Goal: Task Accomplishment & Management: Use online tool/utility

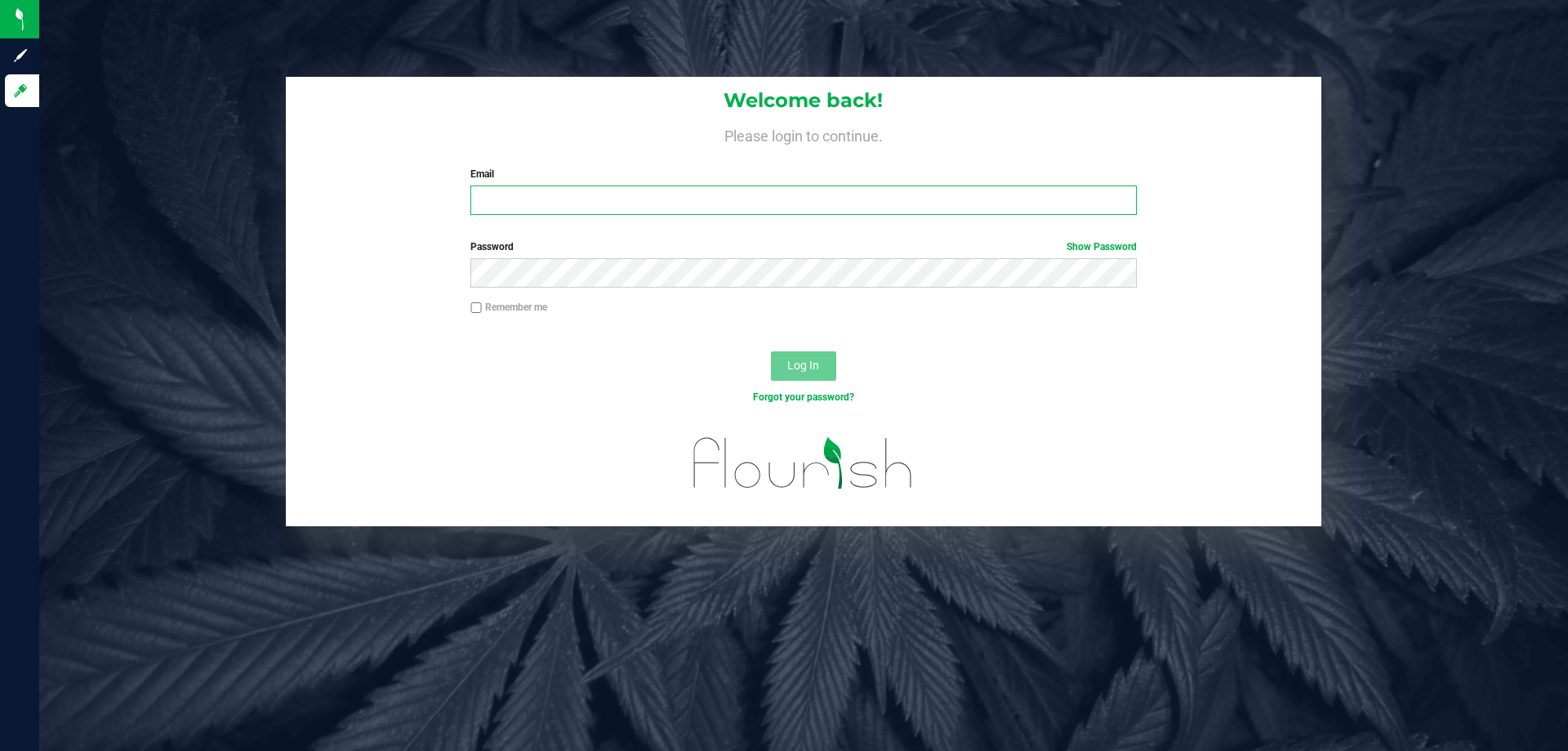
click at [679, 209] on input "Email" at bounding box center [803, 200] width 666 height 30
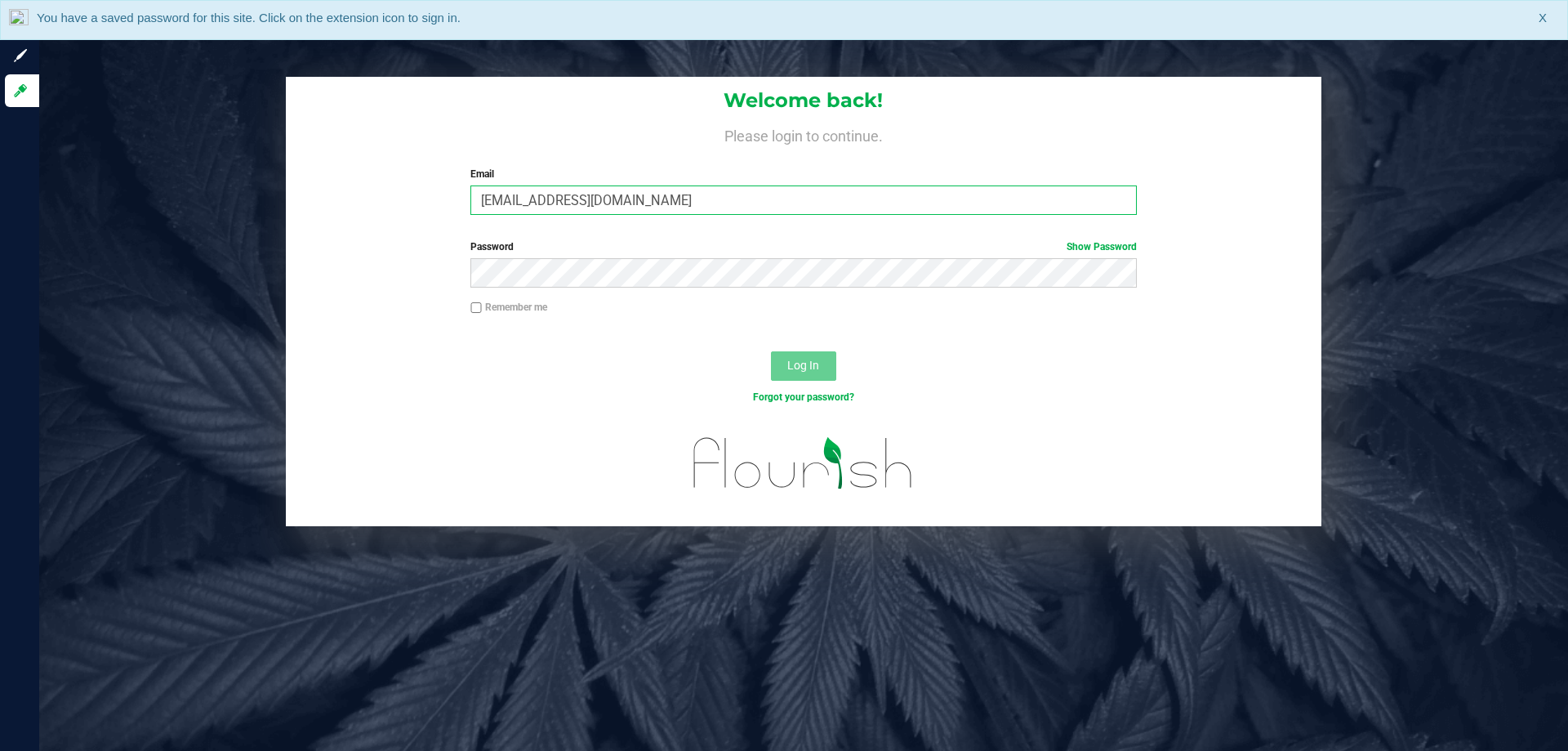
type input "[EMAIL_ADDRESS][DOMAIN_NAME]"
click at [771, 352] on button "Log In" at bounding box center [803, 366] width 66 height 30
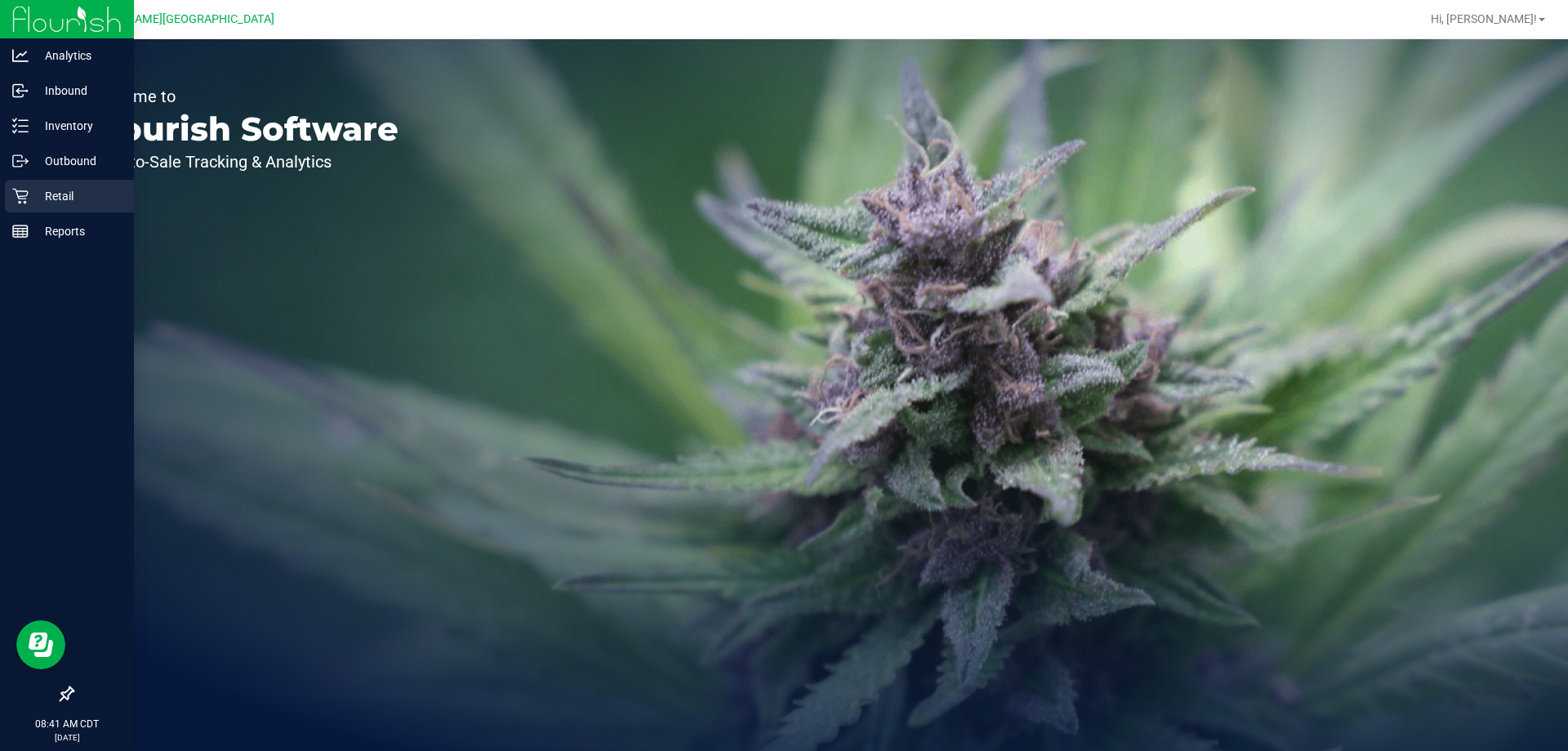
click at [27, 195] on icon at bounding box center [20, 195] width 16 height 16
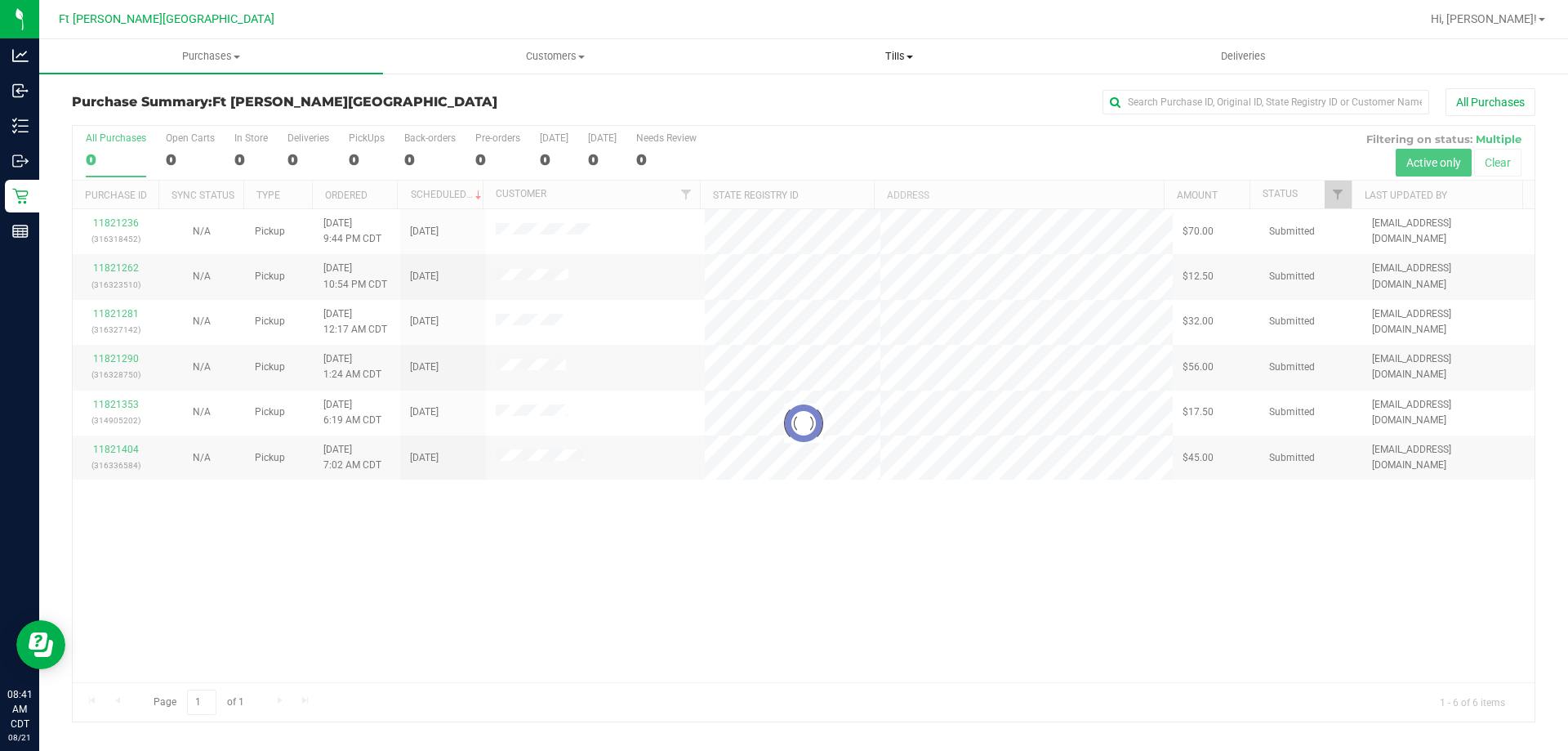
click at [899, 61] on span "Tills" at bounding box center [898, 55] width 342 height 14
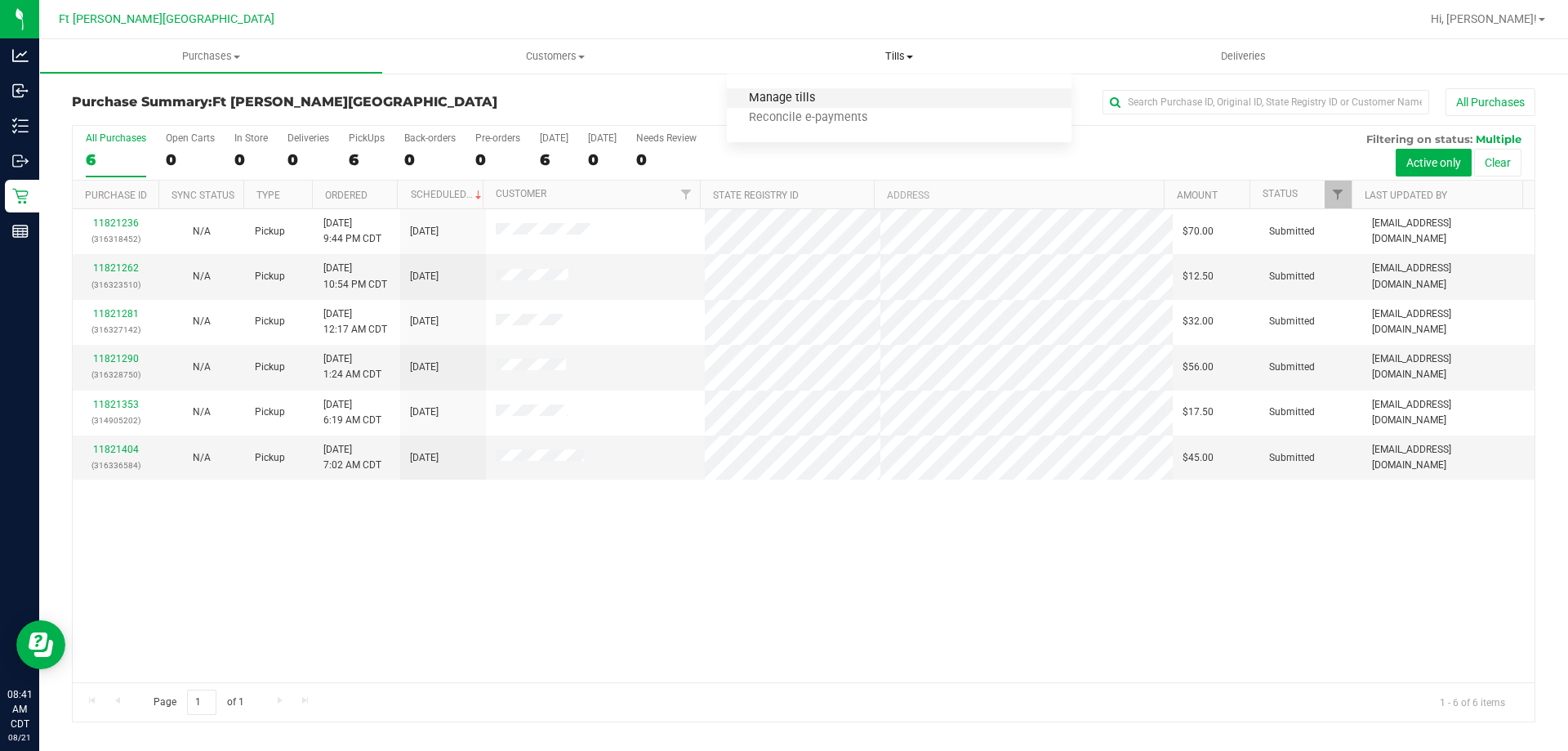
click at [806, 101] on span "Manage tills" at bounding box center [782, 98] width 111 height 14
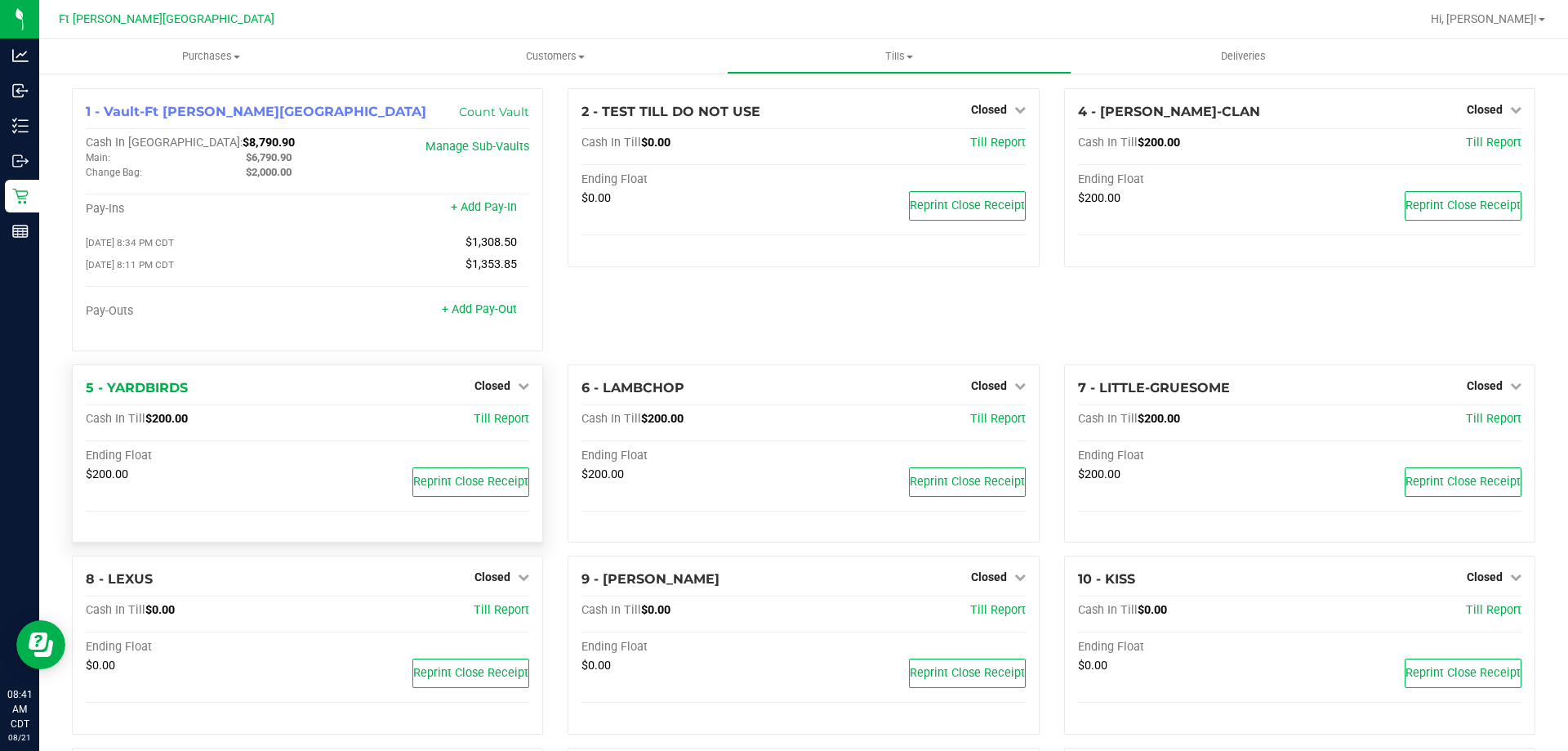
click at [466, 371] on div "5 - YARDBIRDS Closed Open Till Cash In Till $200.00 Till Report Ending Float $2…" at bounding box center [307, 454] width 472 height 179
click at [477, 385] on span "Closed" at bounding box center [493, 386] width 36 height 13
click at [489, 423] on link "Open Till" at bounding box center [492, 419] width 43 height 13
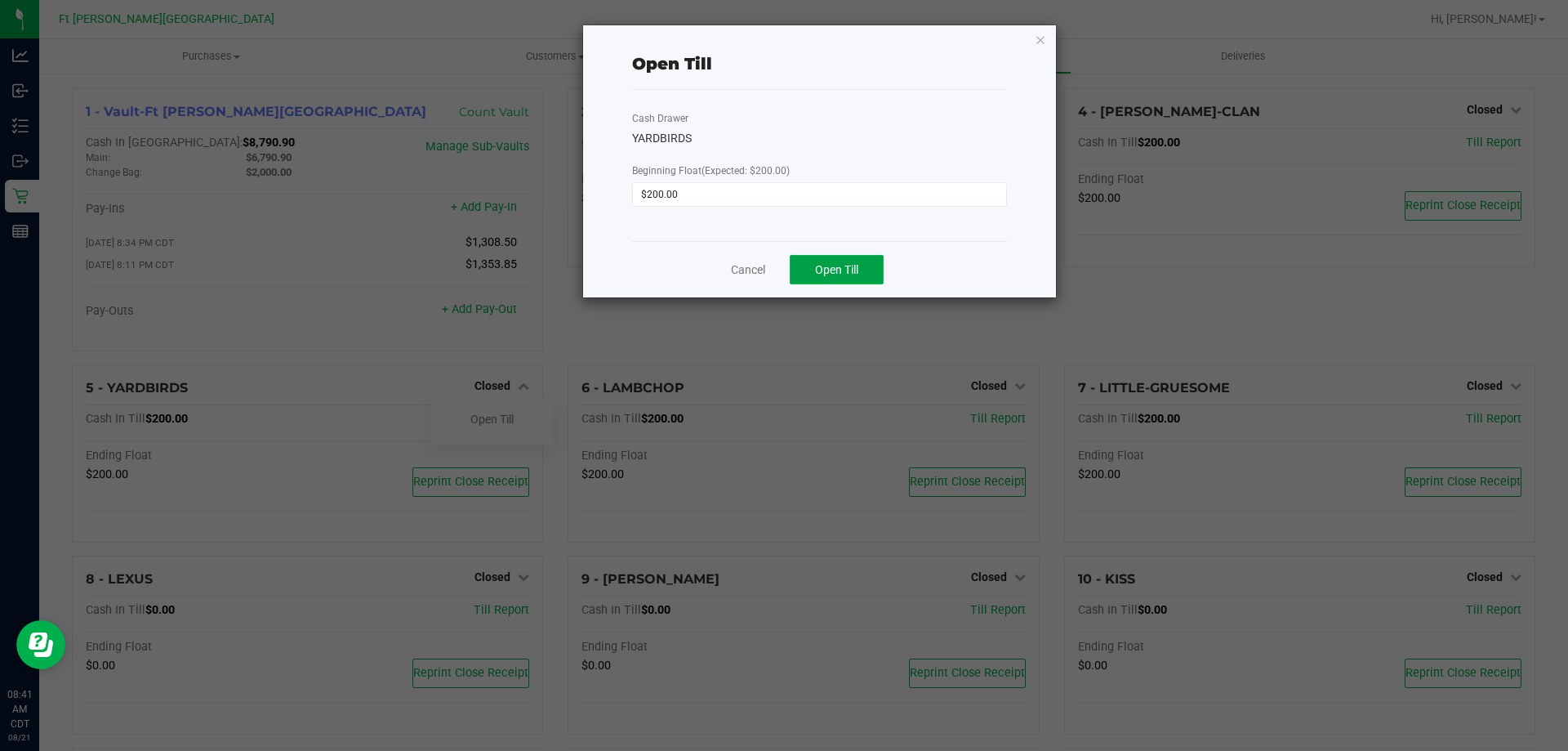
click at [831, 266] on span "Open Till" at bounding box center [835, 270] width 43 height 13
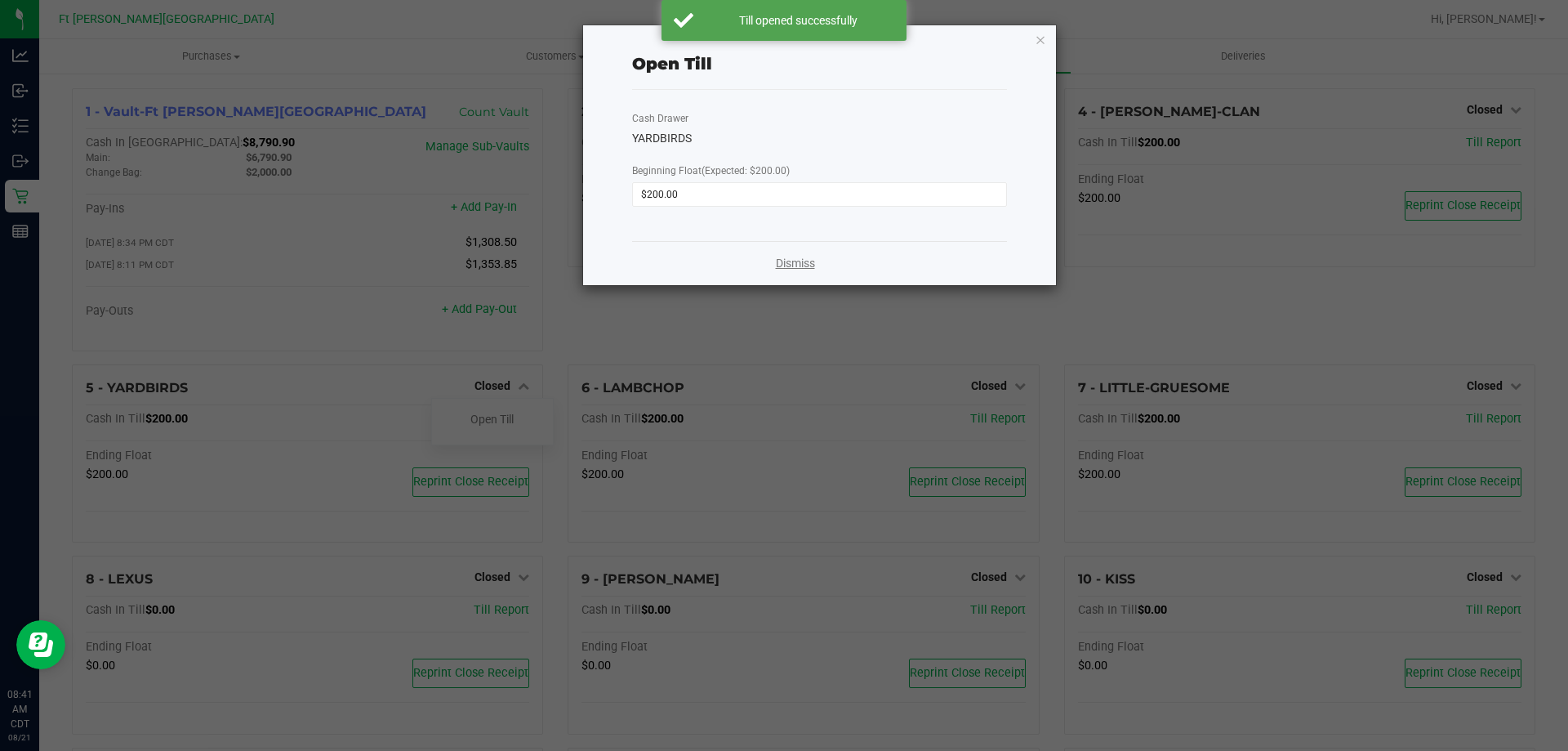
click at [787, 263] on link "Dismiss" at bounding box center [794, 263] width 39 height 17
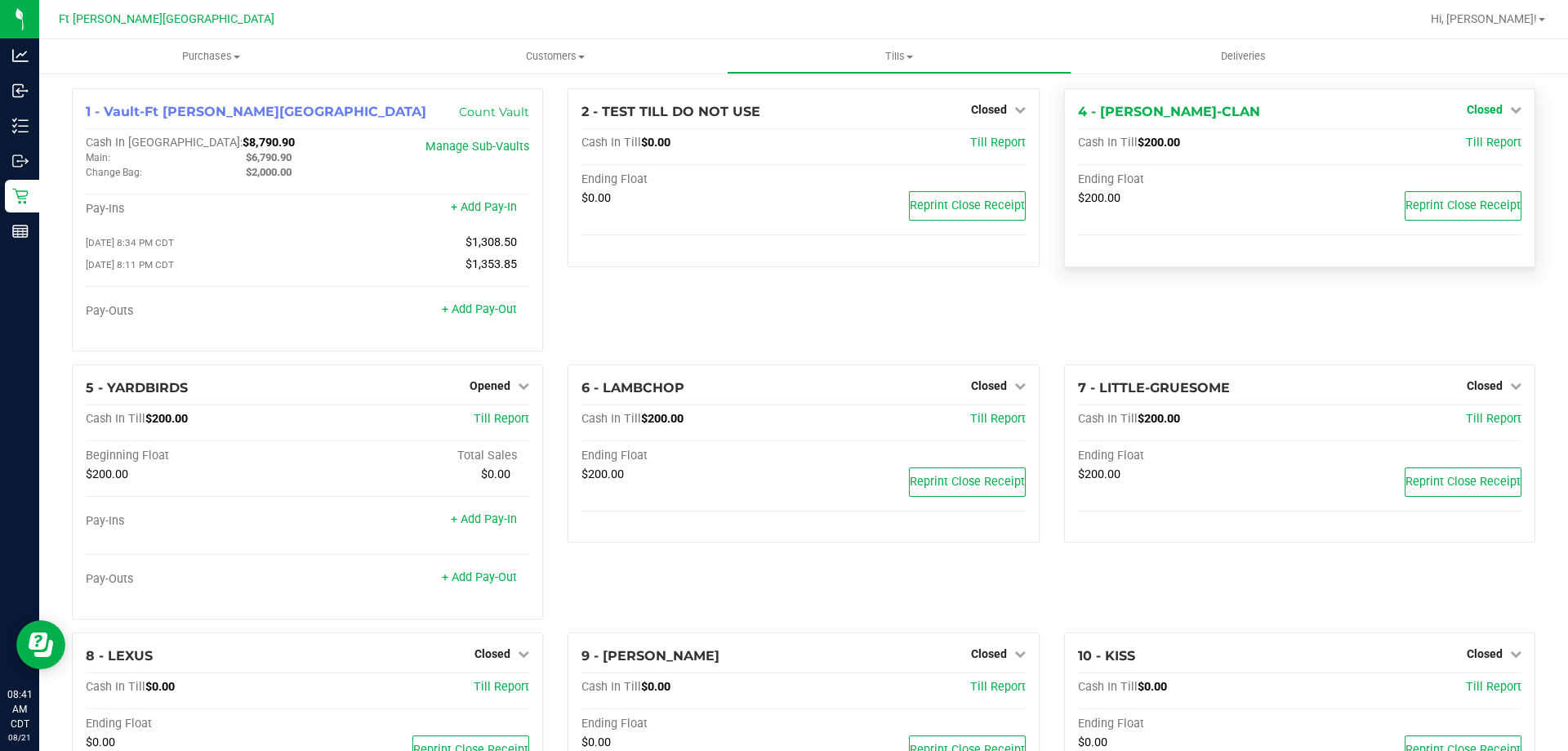
click at [1471, 111] on span "Closed" at bounding box center [1484, 110] width 36 height 13
click at [1484, 144] on link "Open Till" at bounding box center [1483, 144] width 43 height 13
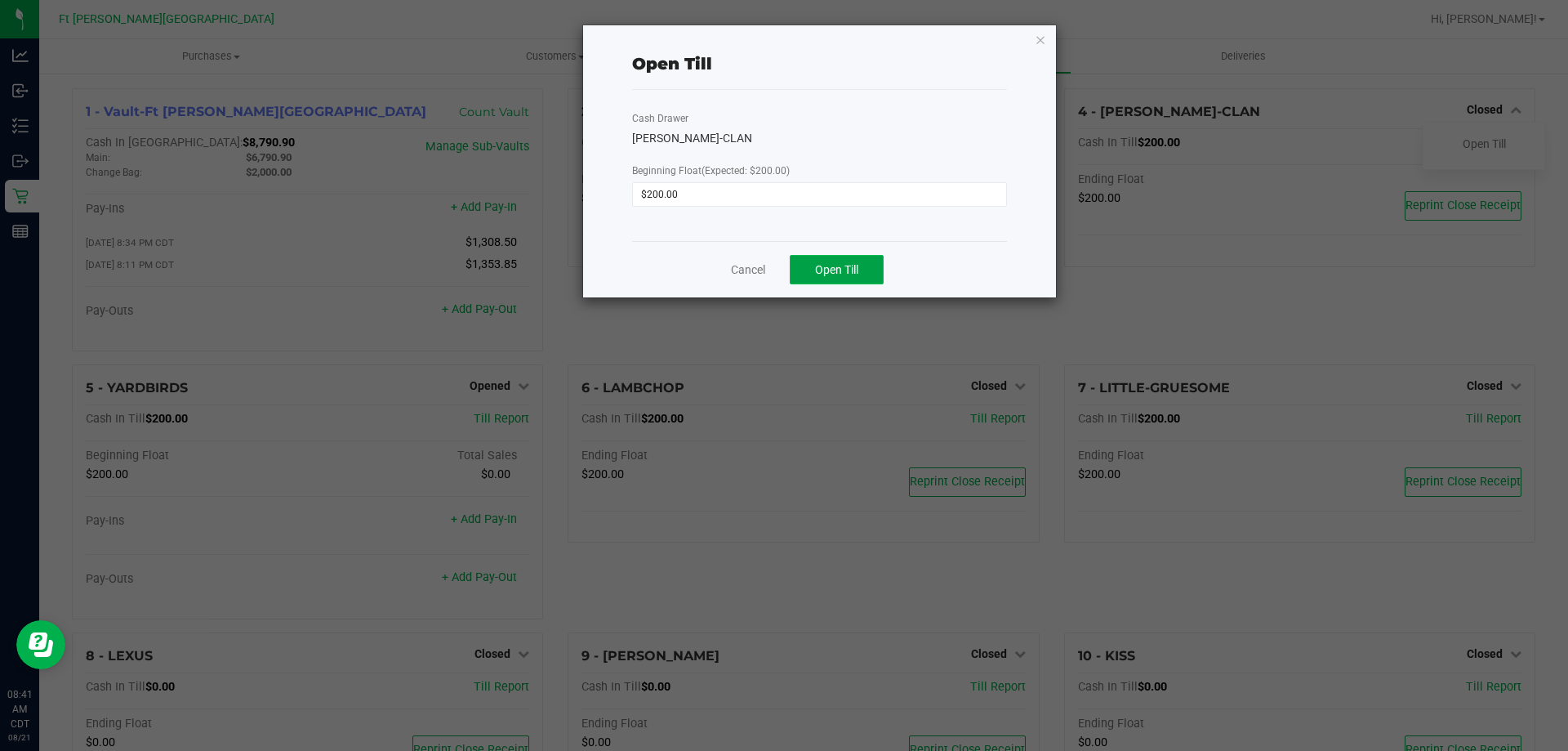
click at [855, 274] on span "Open Till" at bounding box center [835, 270] width 43 height 13
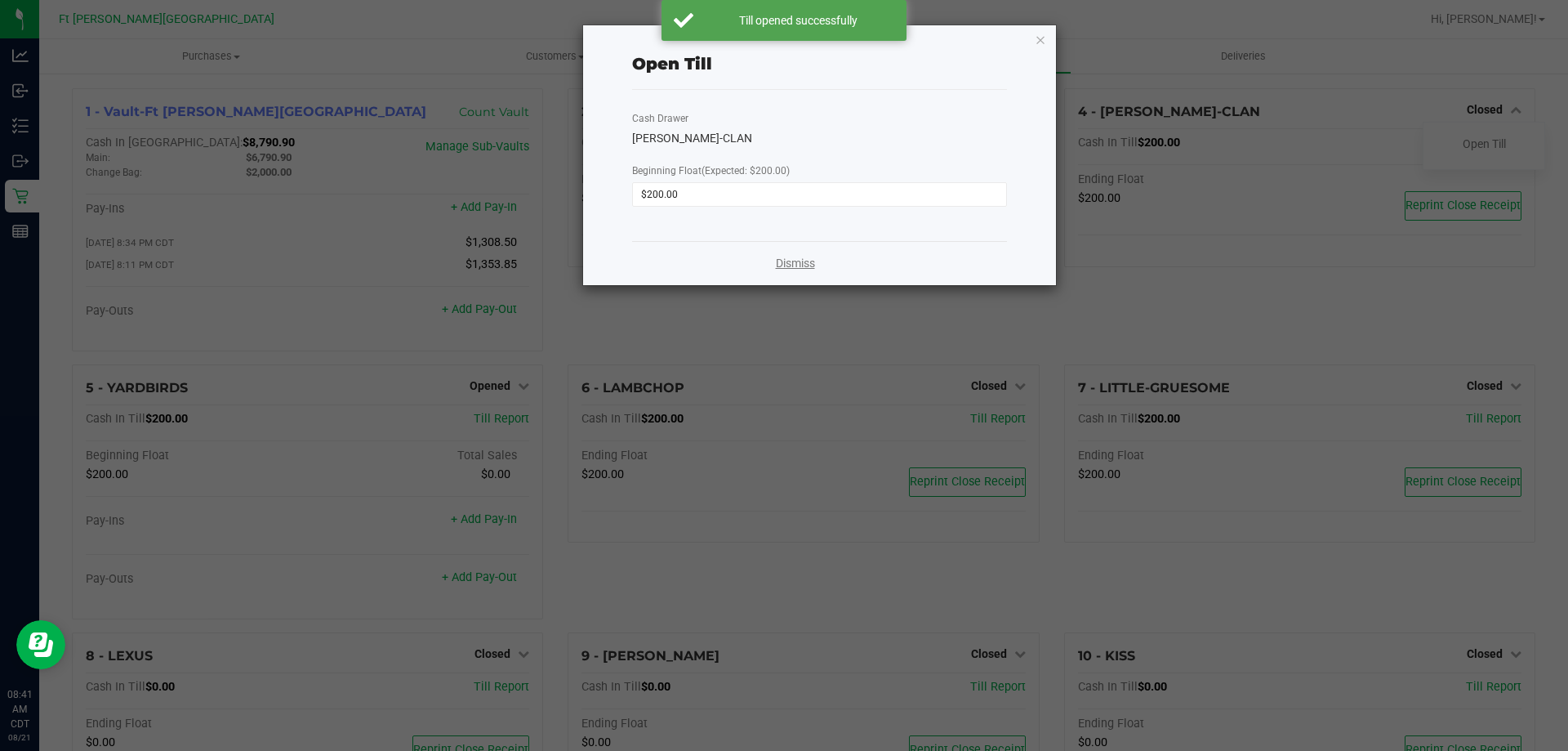
click at [795, 261] on link "Dismiss" at bounding box center [794, 263] width 39 height 17
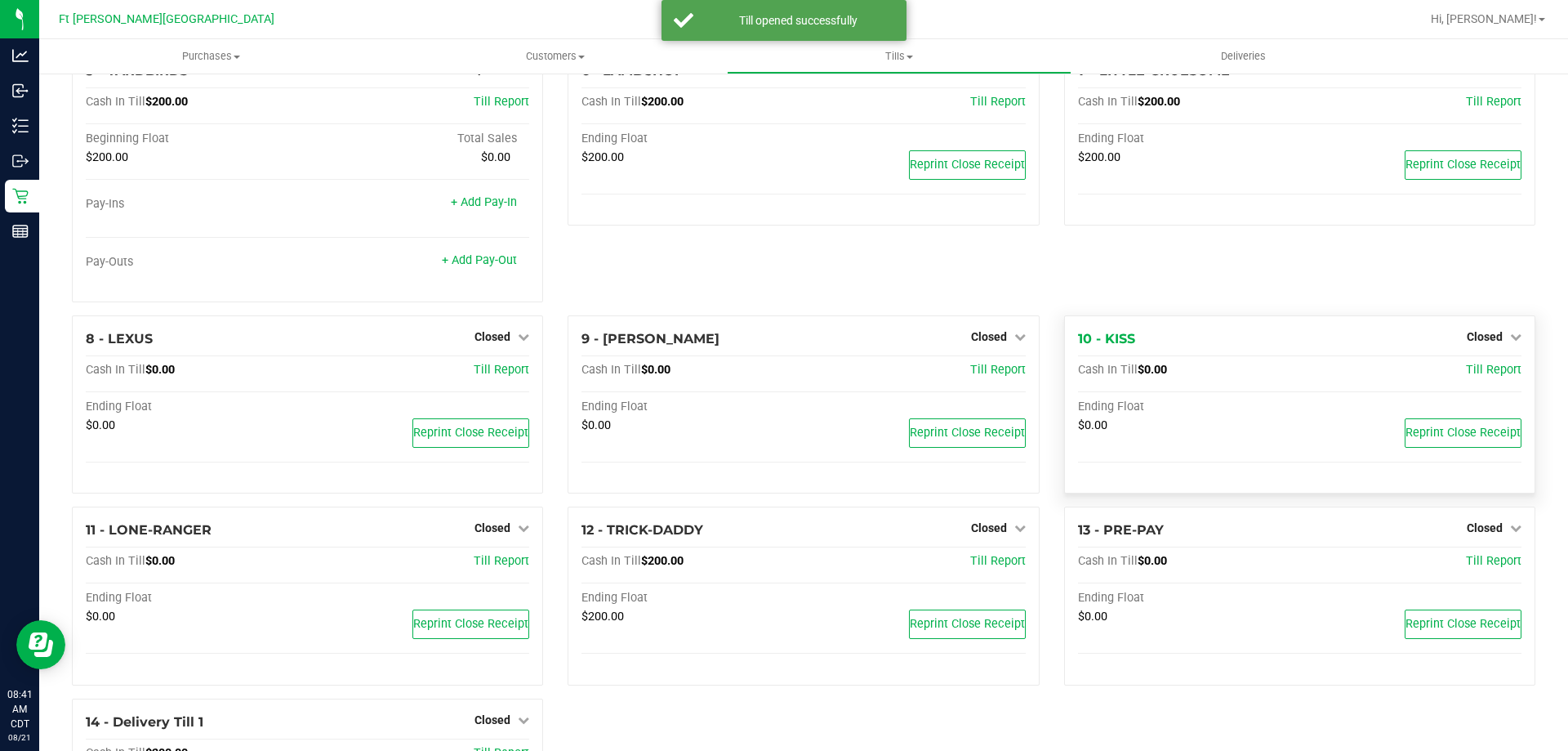
scroll to position [327, 0]
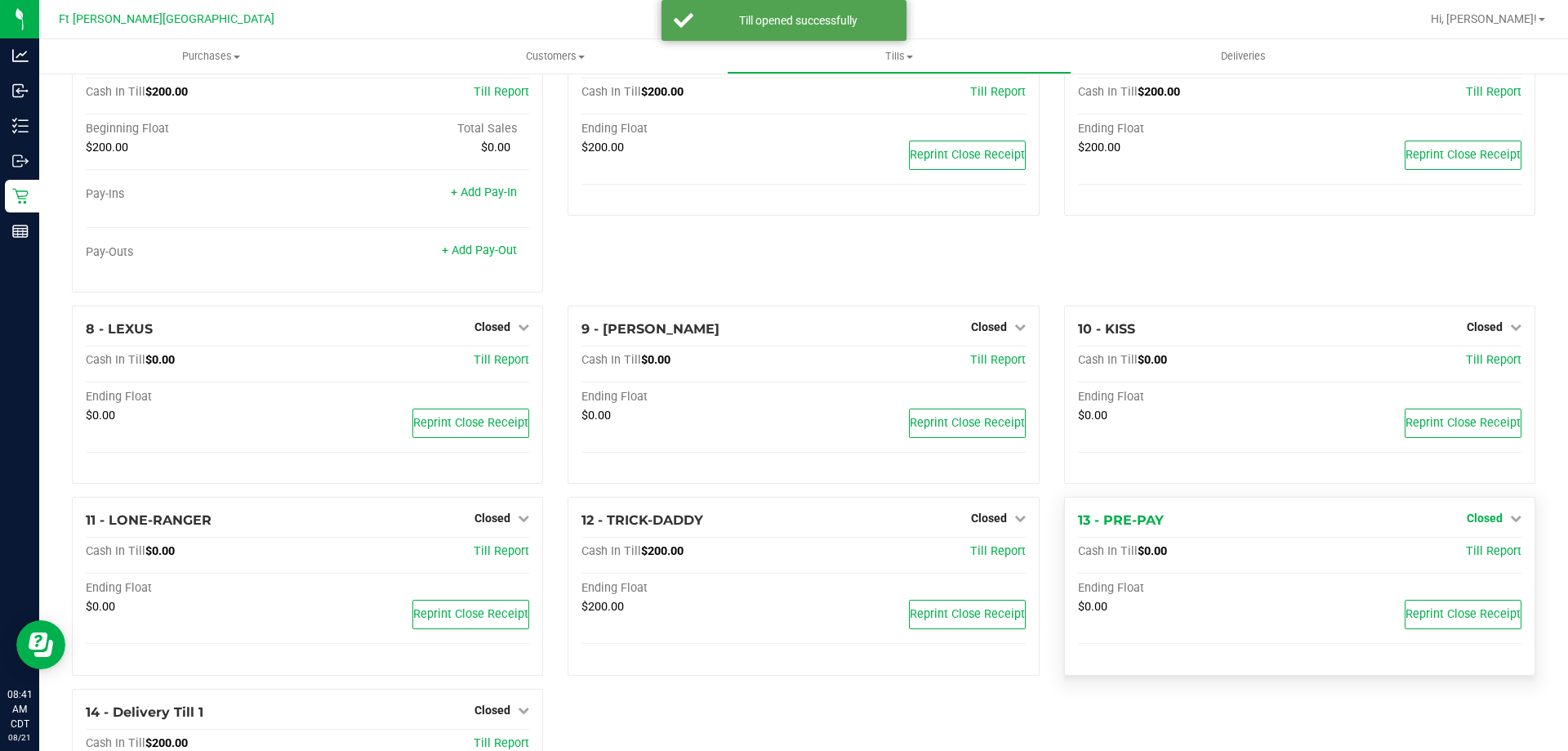
click at [1472, 522] on span "Closed" at bounding box center [1484, 518] width 36 height 13
click at [1462, 556] on link "Open Till" at bounding box center [1483, 553] width 43 height 13
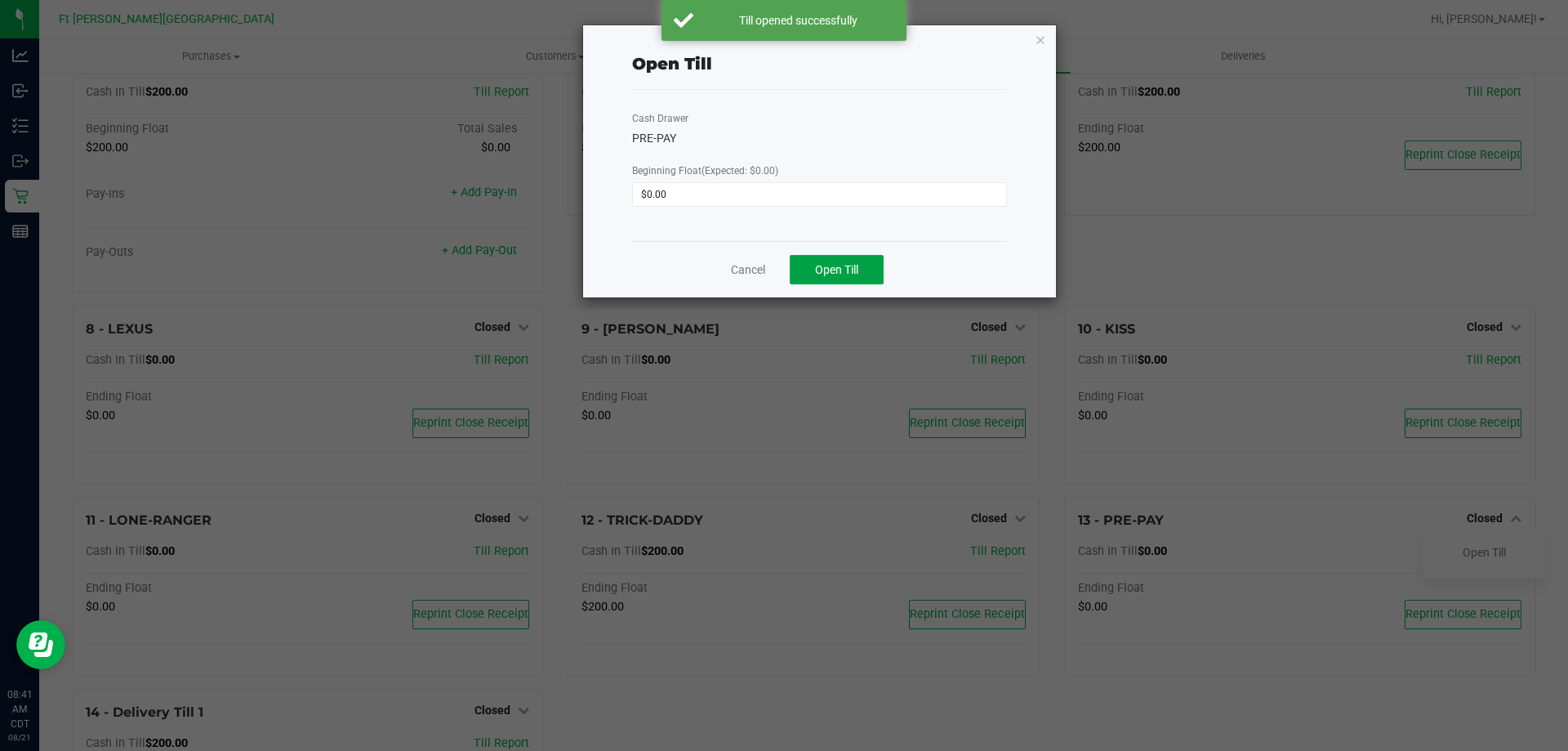
drag, startPoint x: 837, startPoint y: 266, endPoint x: 865, endPoint y: 303, distance: 46.4
click at [838, 266] on span "Open Till" at bounding box center [835, 270] width 43 height 13
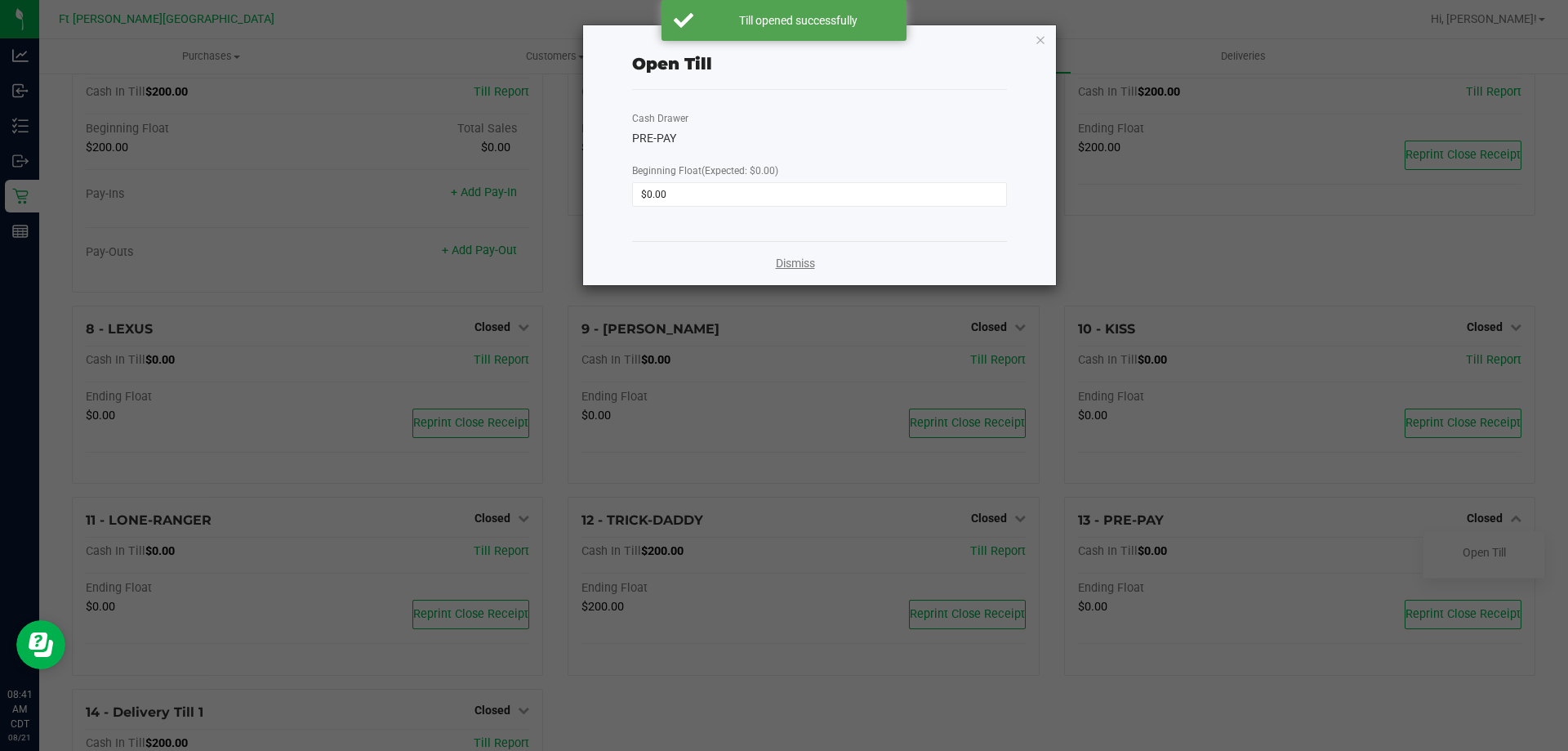
click at [797, 268] on link "Dismiss" at bounding box center [794, 263] width 39 height 17
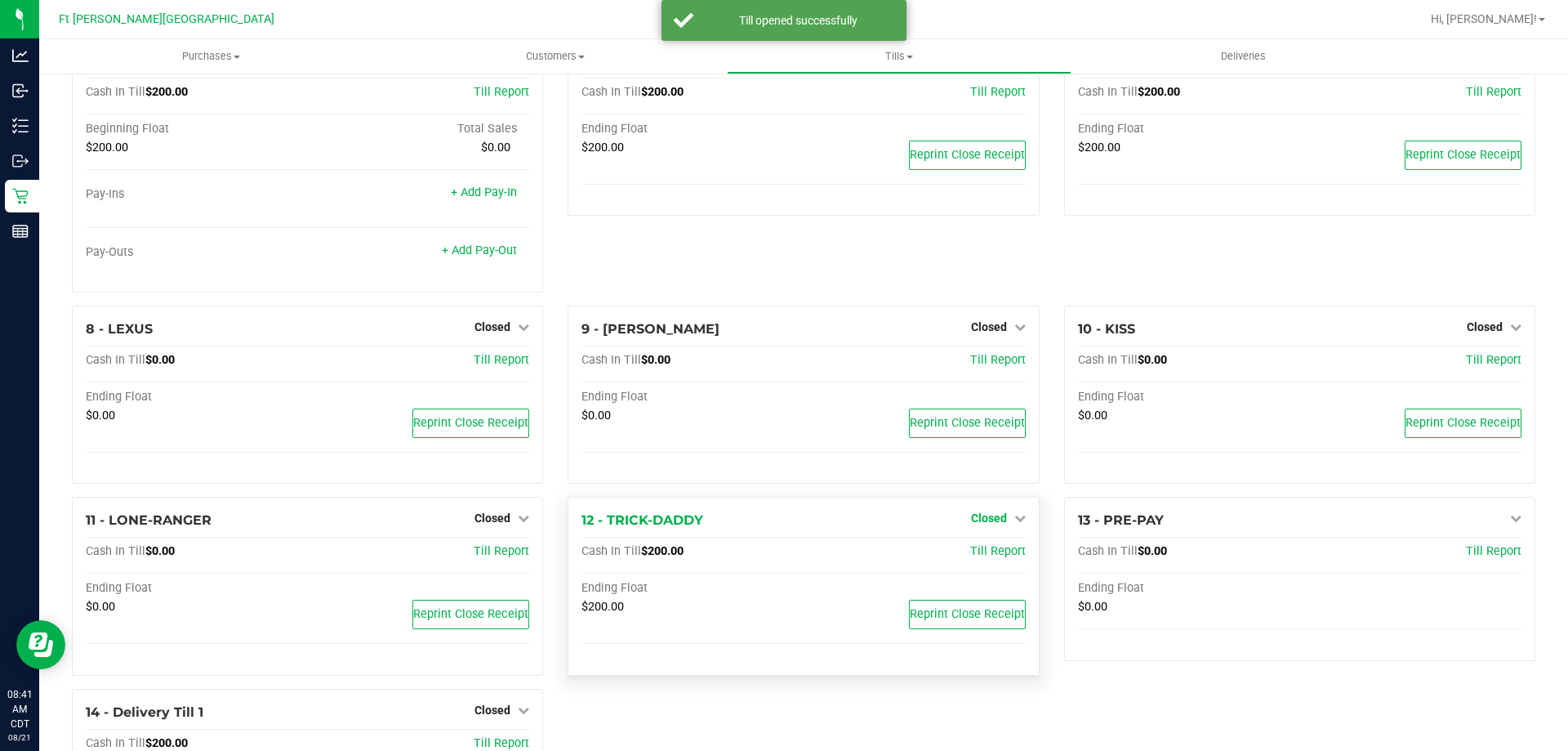
click at [975, 518] on span "Closed" at bounding box center [989, 518] width 36 height 13
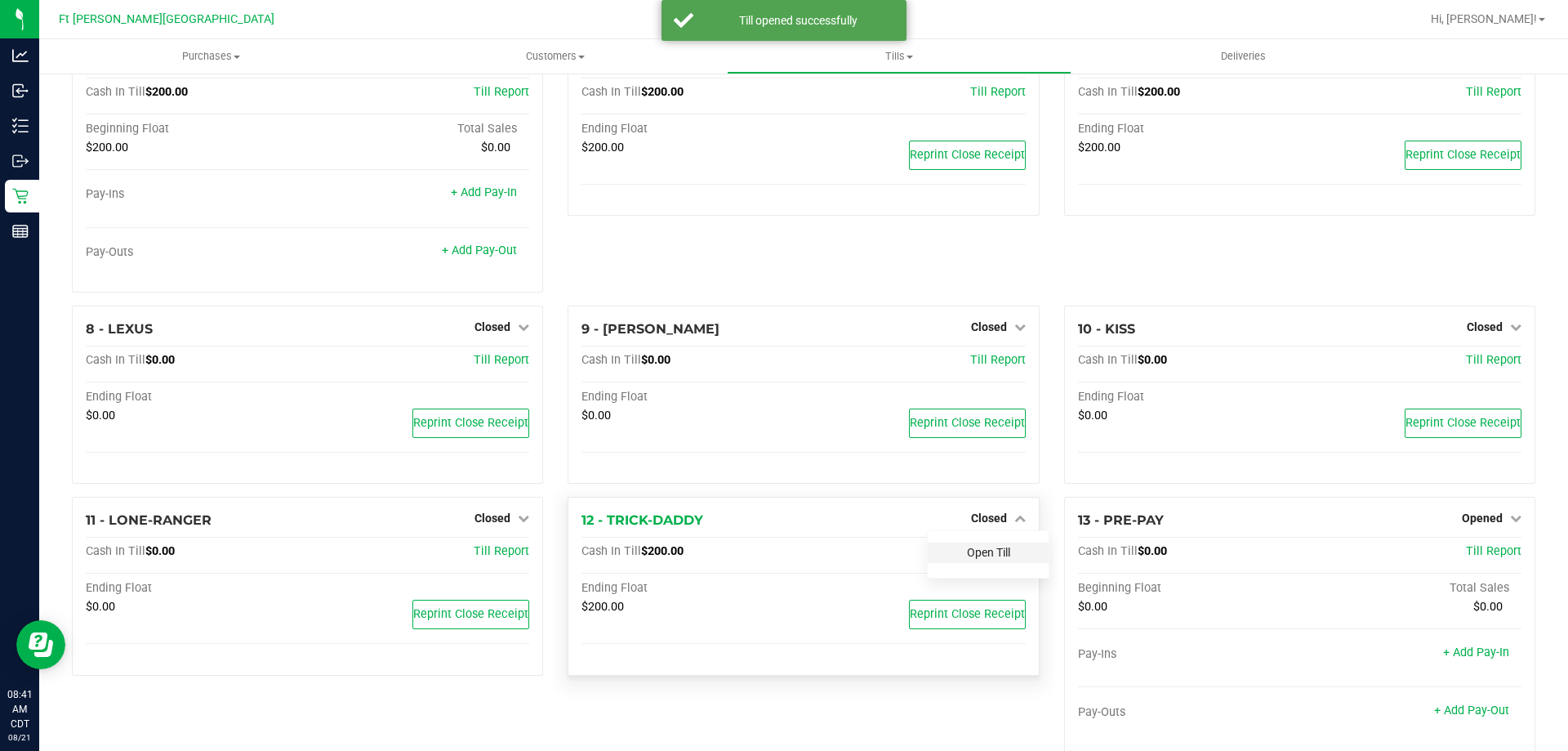
click at [981, 558] on link "Open Till" at bounding box center [988, 553] width 43 height 13
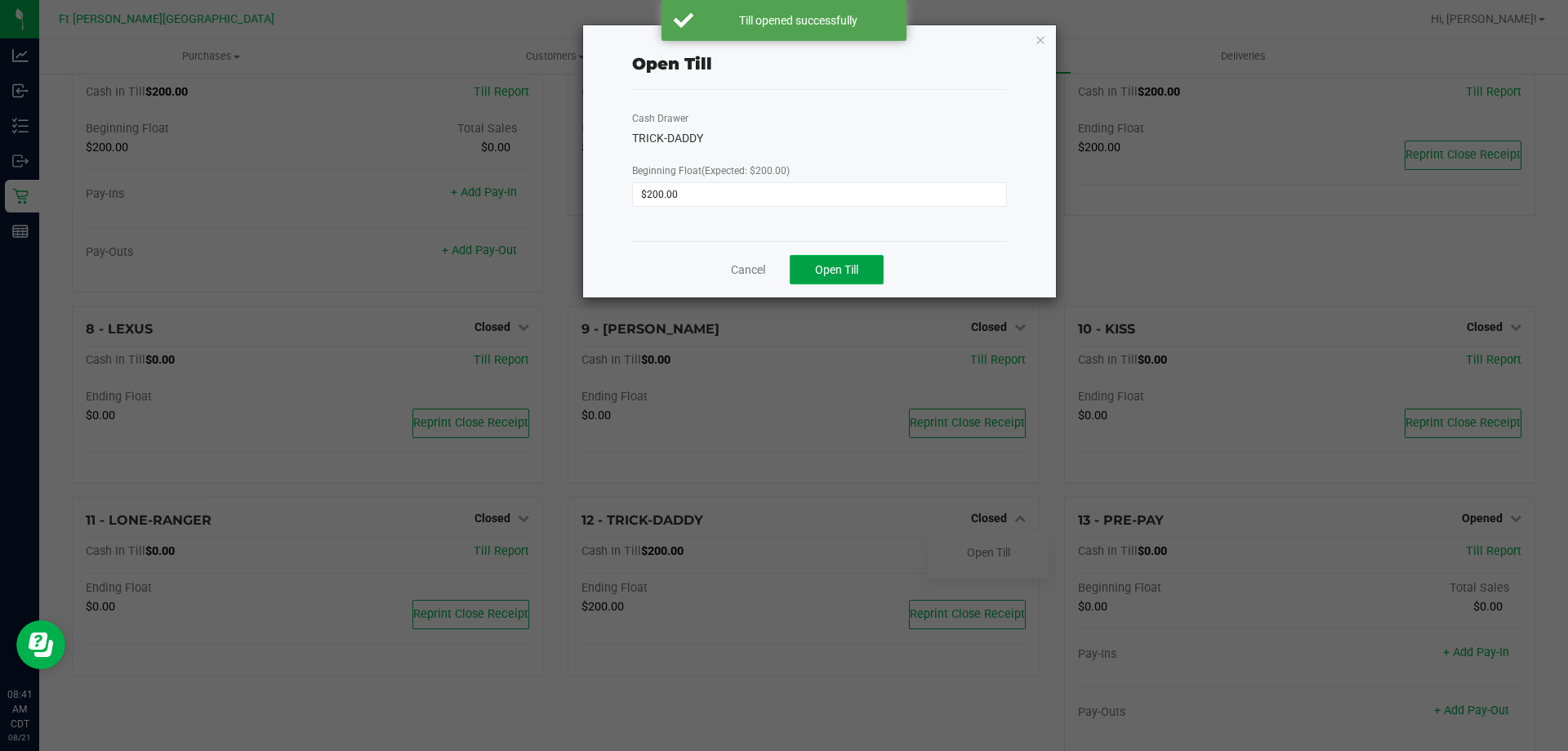
click at [841, 257] on button "Open Till" at bounding box center [836, 269] width 94 height 30
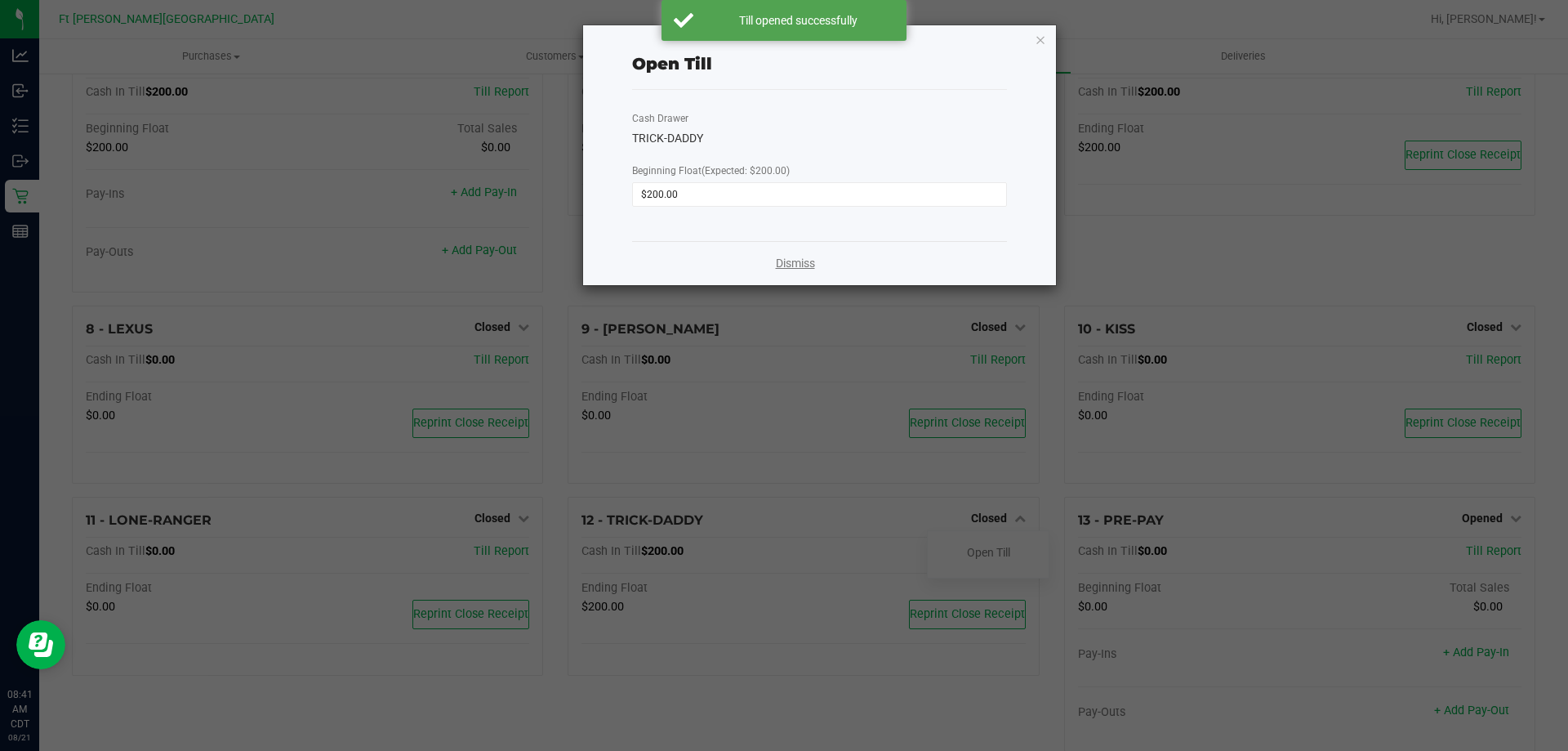
click at [775, 267] on link "Dismiss" at bounding box center [794, 263] width 39 height 17
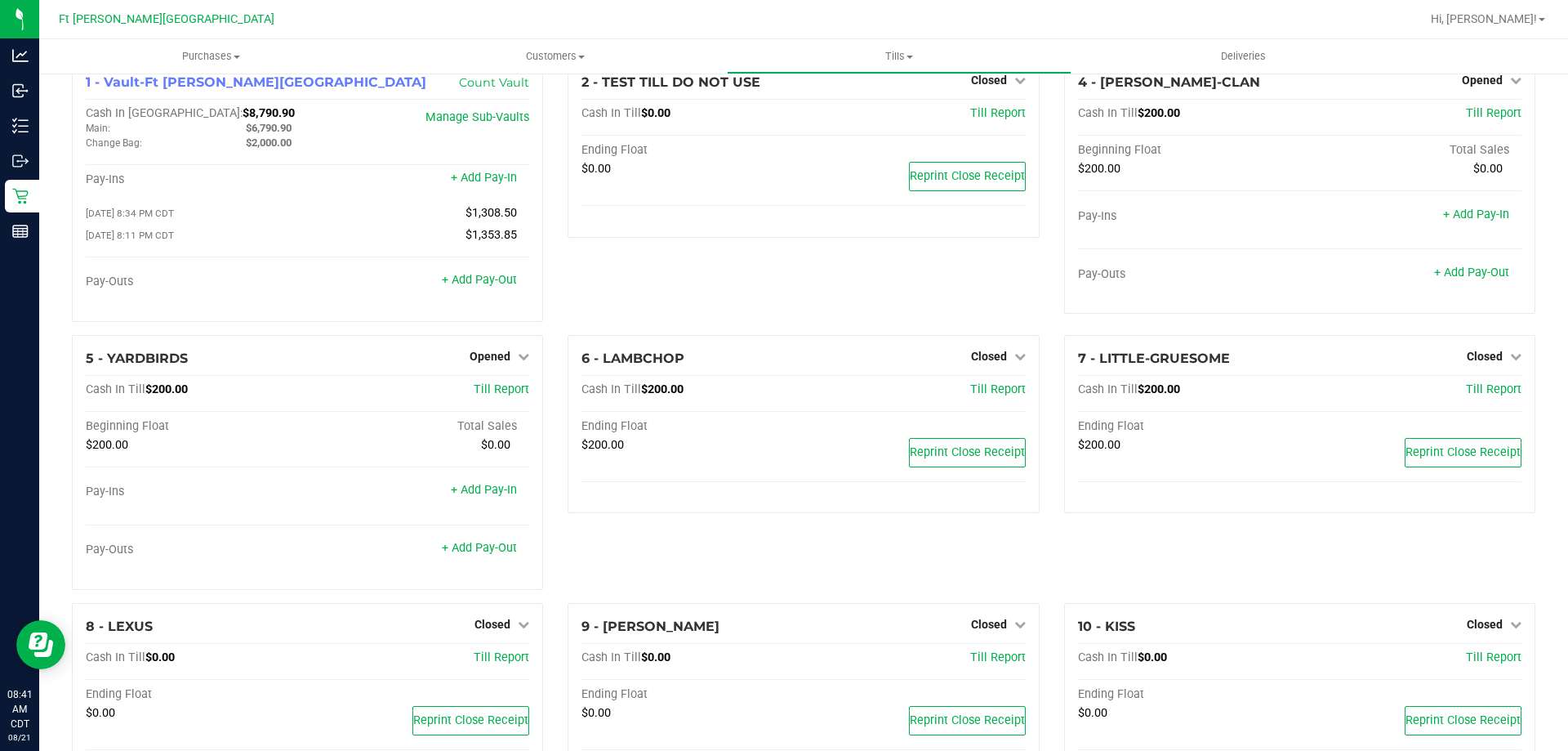
scroll to position [0, 0]
